Goal: Communication & Community: Answer question/provide support

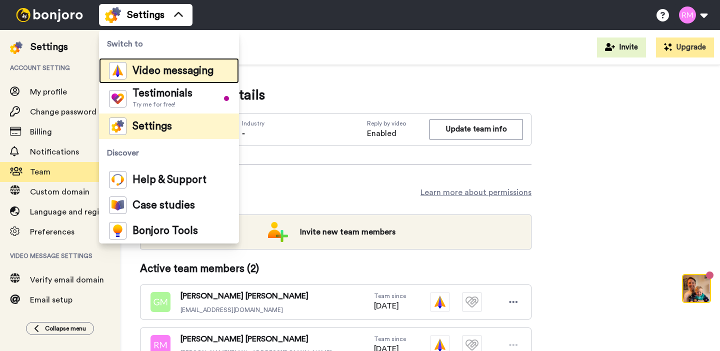
click at [158, 75] on span "Video messaging" at bounding box center [173, 71] width 81 height 10
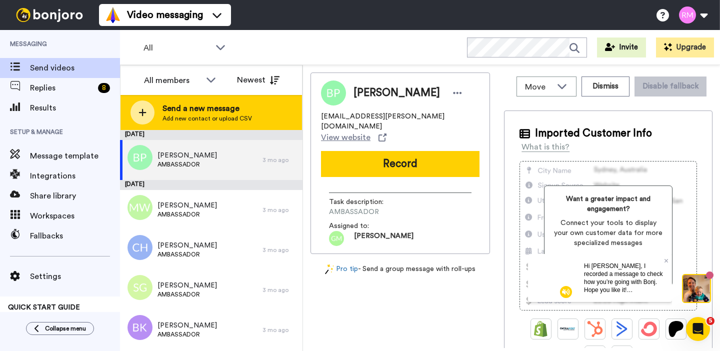
click at [208, 116] on span "Add new contact or upload CSV" at bounding box center [208, 119] width 90 height 8
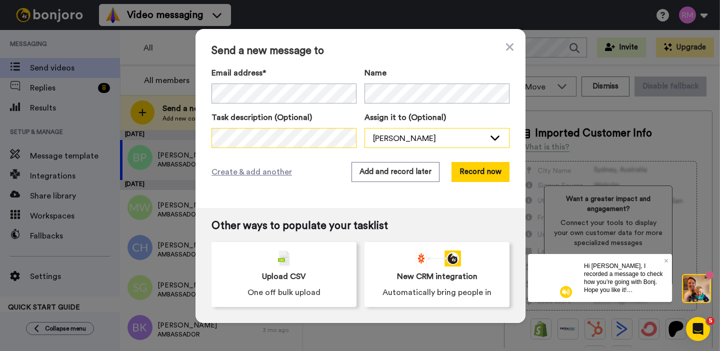
scroll to position [0, 209]
click at [395, 142] on div "Task description (Optional) Assign it to (Optional) [PERSON_NAME] [PERSON_NAME]…" at bounding box center [361, 130] width 298 height 37
click at [197, 135] on div "Send a new message to Email address* No search result for ‘ [EMAIL_ADDRESS][DOM…" at bounding box center [361, 118] width 330 height 179
click at [310, 154] on div "Send a new message to Email address* No search result for ‘ [EMAIL_ADDRESS][DOM…" at bounding box center [361, 118] width 330 height 179
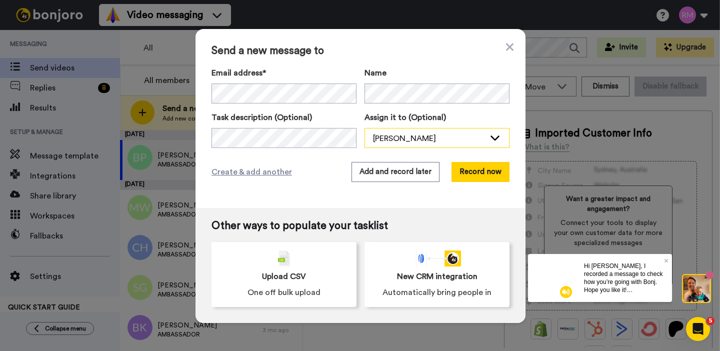
click at [423, 137] on div "[PERSON_NAME]" at bounding box center [429, 139] width 112 height 12
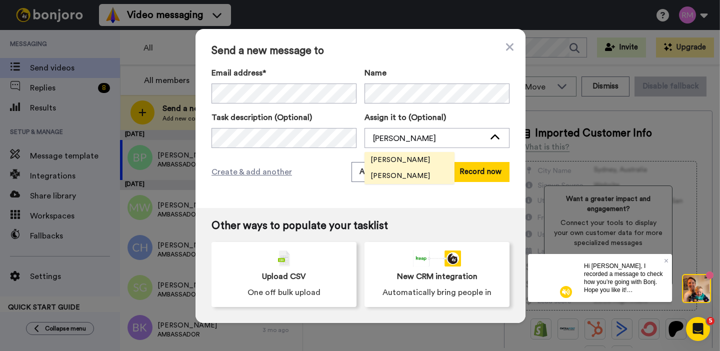
click at [410, 161] on span "[PERSON_NAME]" at bounding box center [401, 160] width 72 height 10
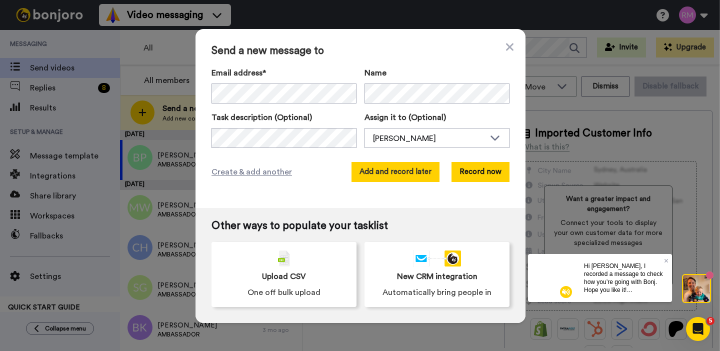
click at [405, 173] on button "Add and record later" at bounding box center [396, 172] width 88 height 20
